Goal: Task Accomplishment & Management: Manage account settings

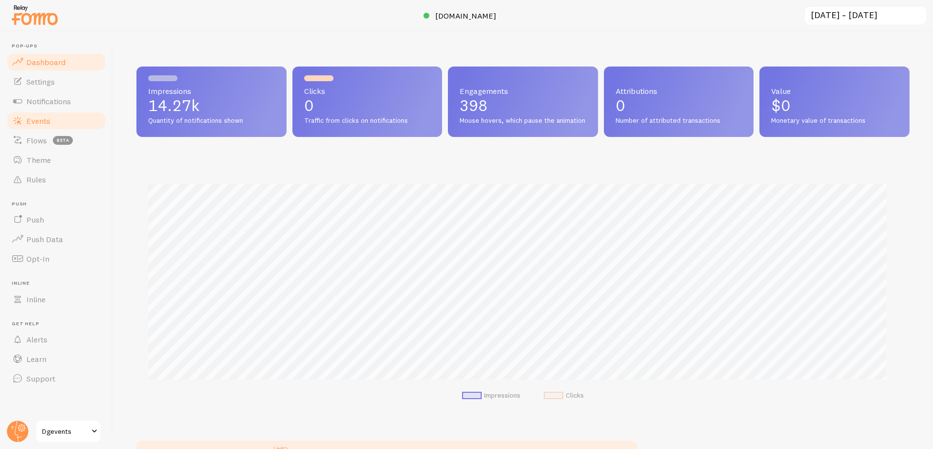
click at [50, 129] on link "Events" at bounding box center [56, 121] width 101 height 20
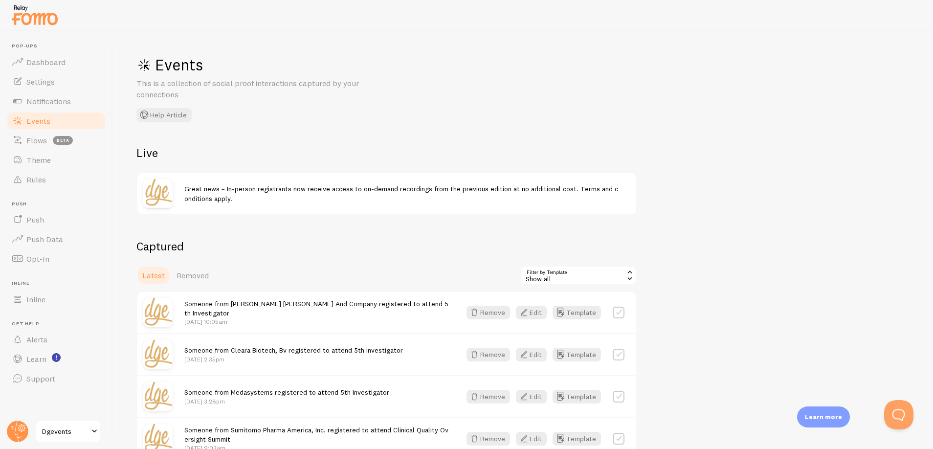
scroll to position [320, 0]
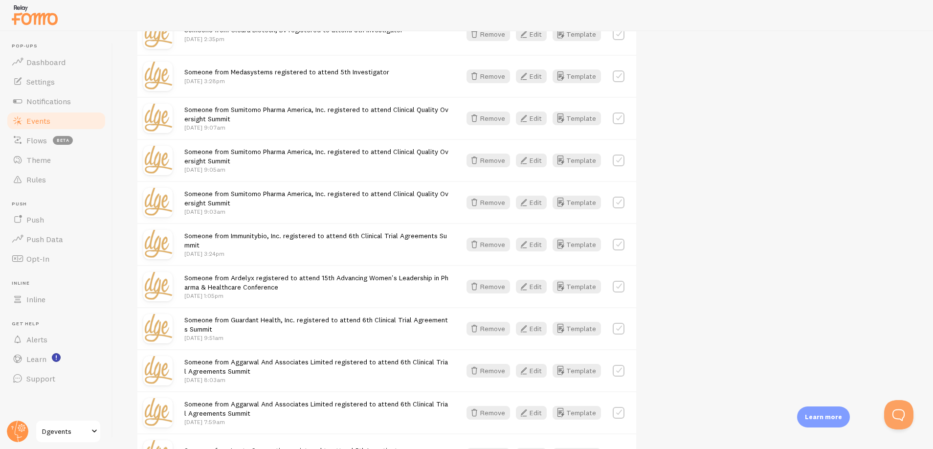
click at [621, 246] on label at bounding box center [619, 245] width 12 height 12
checkbox input "true"
click at [616, 327] on label at bounding box center [619, 329] width 12 height 12
checkbox input "true"
click at [619, 371] on label at bounding box center [619, 371] width 12 height 12
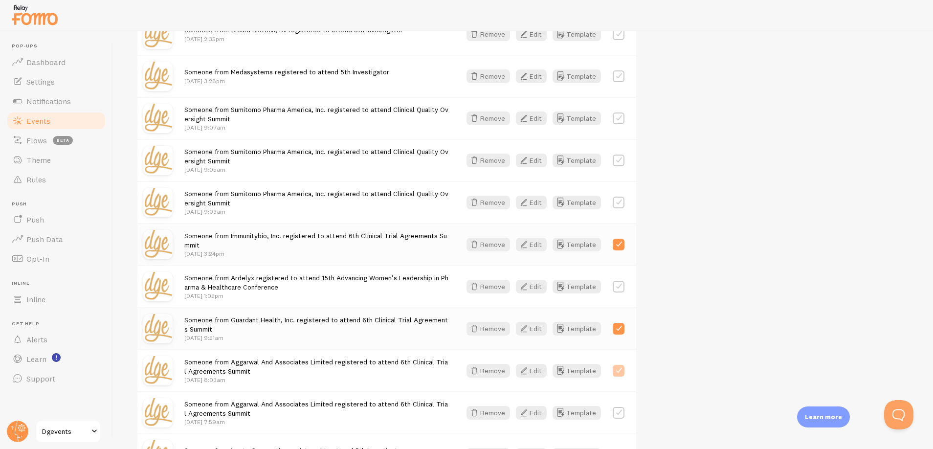
checkbox input "true"
click at [617, 415] on label at bounding box center [619, 413] width 12 height 12
checkbox input "true"
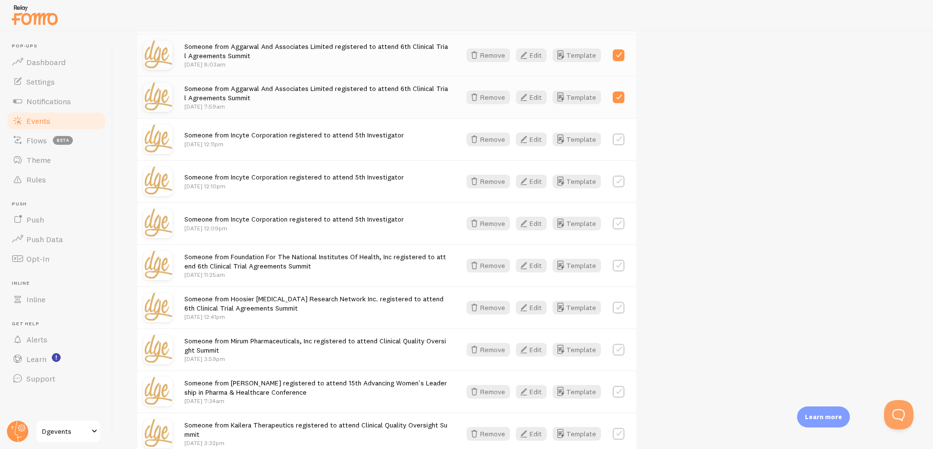
scroll to position [687, 0]
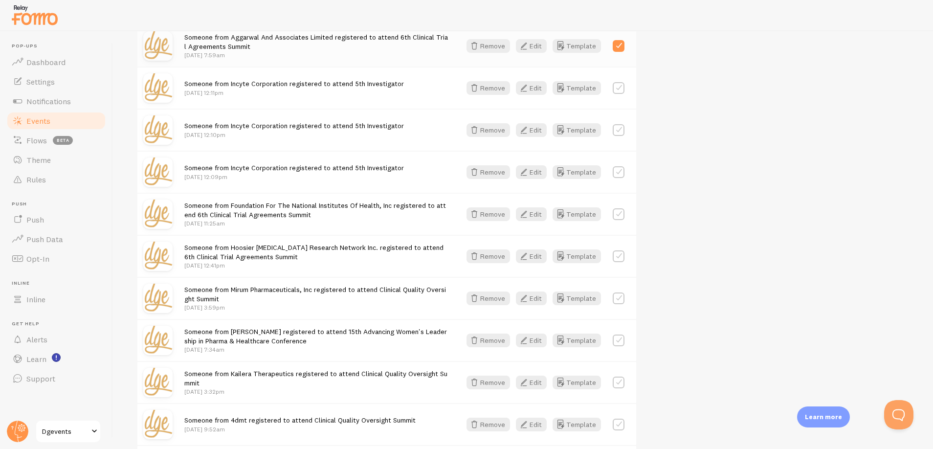
click at [615, 217] on label at bounding box center [619, 214] width 12 height 12
checkbox input "true"
click at [614, 259] on label at bounding box center [619, 256] width 12 height 12
checkbox input "true"
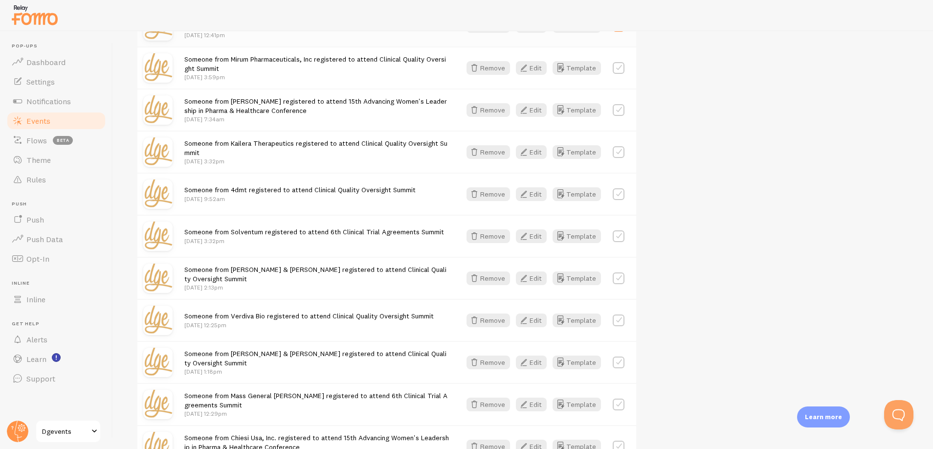
scroll to position [981, 0]
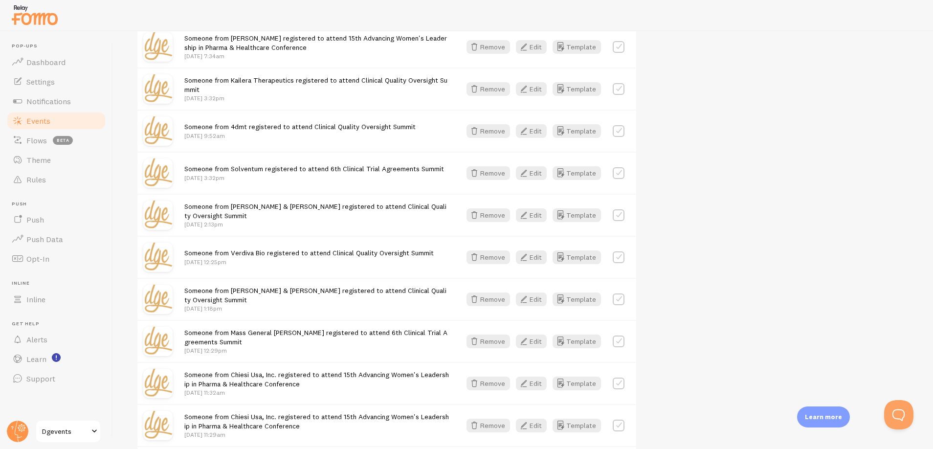
click at [618, 177] on label at bounding box center [619, 173] width 12 height 12
checkbox input "true"
click at [617, 339] on label at bounding box center [619, 342] width 12 height 12
checkbox input "true"
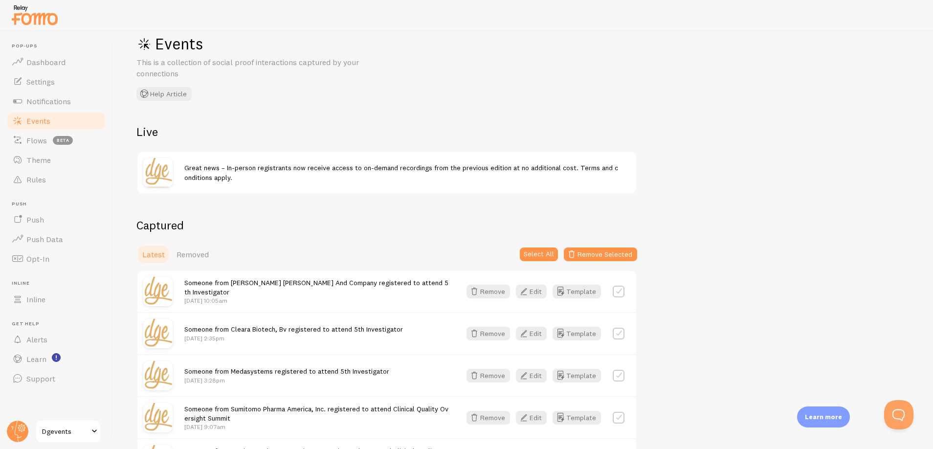
scroll to position [0, 0]
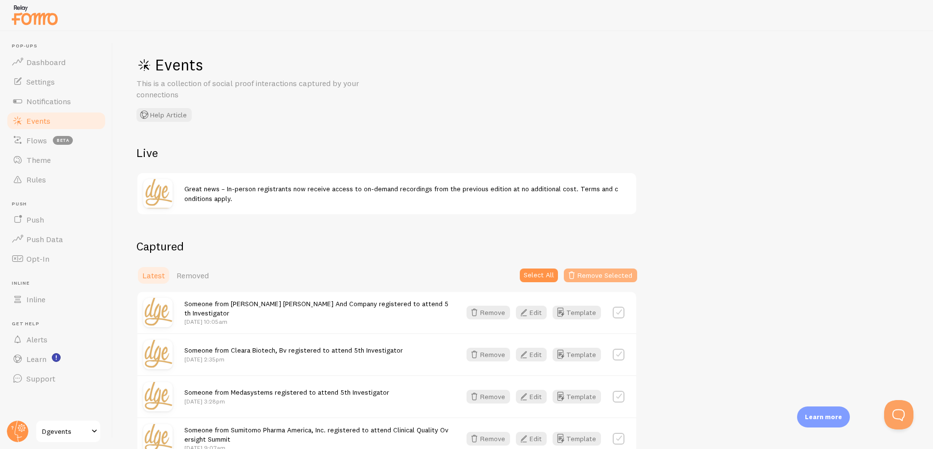
click at [606, 277] on button "Remove Selected" at bounding box center [600, 276] width 73 height 14
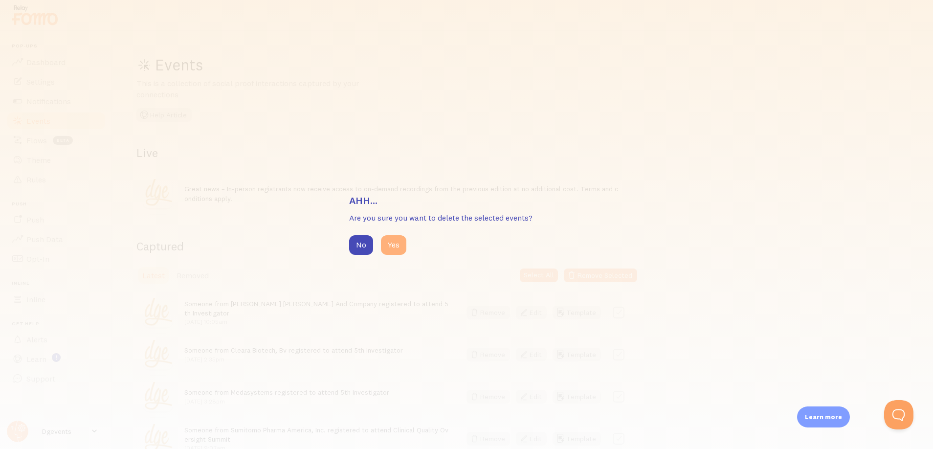
click at [398, 251] on button "Yes" at bounding box center [393, 245] width 25 height 20
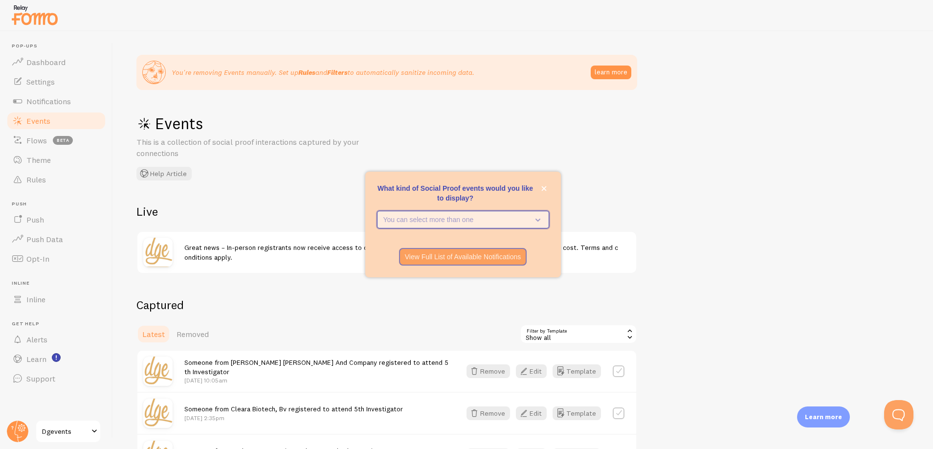
click at [531, 221] on icon "What kind of Social Proof events would you like to display?" at bounding box center [536, 219] width 14 height 11
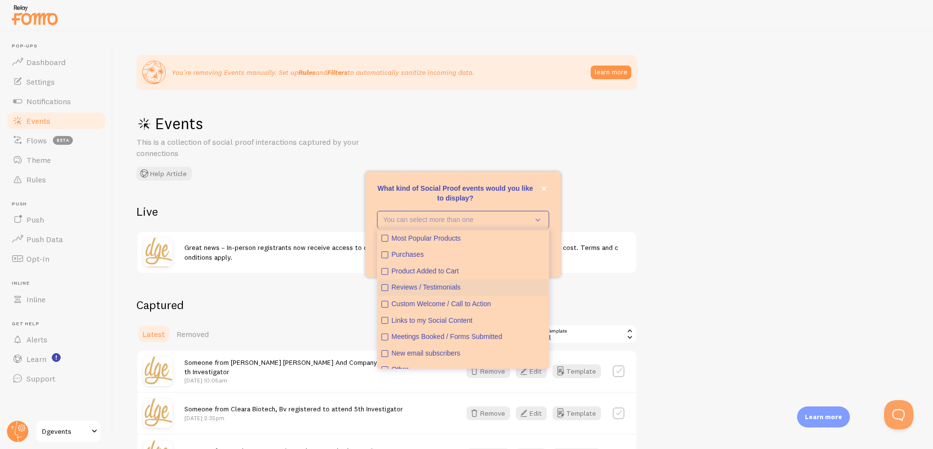
scroll to position [25, 0]
click at [543, 189] on icon "close," at bounding box center [544, 188] width 5 height 5
